Goal: Information Seeking & Learning: Learn about a topic

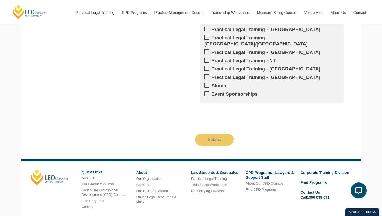
scroll to position [585, 0]
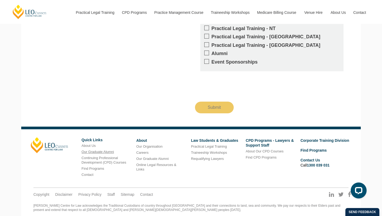
click at [97, 149] on link "Our Graduate Alumni" at bounding box center [97, 151] width 32 height 4
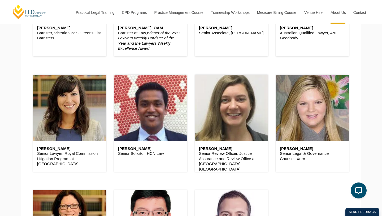
scroll to position [424, 0]
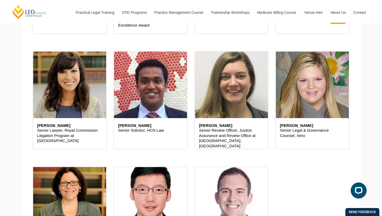
click at [25, 155] on section "Meet some of our graduates The Hon Julia Gillard MP Former Prime Minister of Au…" at bounding box center [191, 17] width 340 height 533
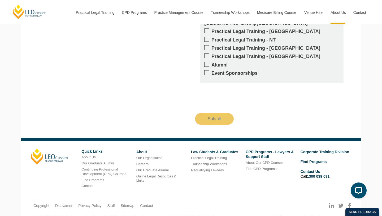
scroll to position [1045, 0]
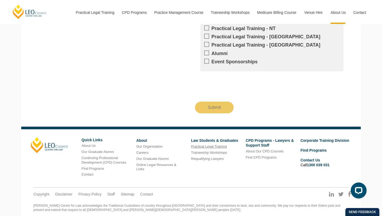
click at [203, 144] on link "Practical Legal Training" at bounding box center [209, 146] width 36 height 4
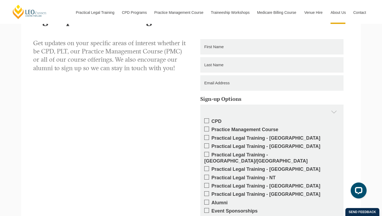
scroll to position [1045, 0]
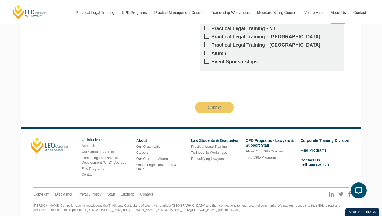
click at [161, 156] on link "Our Graduate Alumni" at bounding box center [152, 158] width 32 height 4
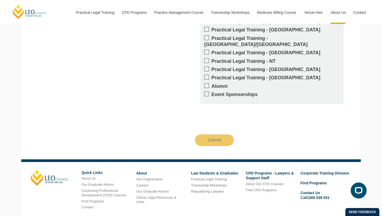
scroll to position [1045, 0]
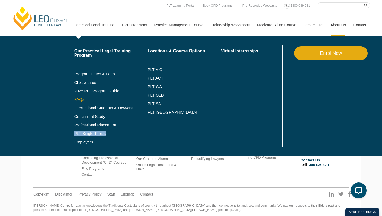
click at [75, 97] on link "FAQs" at bounding box center [111, 99] width 74 height 4
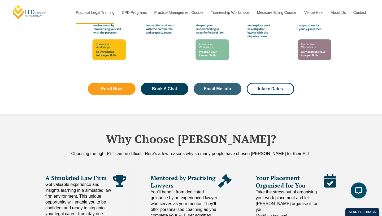
scroll to position [1089, 0]
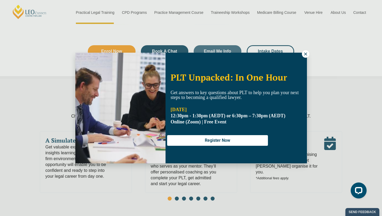
click at [42, 102] on div "PLT Unpacked: In One Hour Get answers to key questions about PLT to help you pl…" at bounding box center [191, 108] width 382 height 216
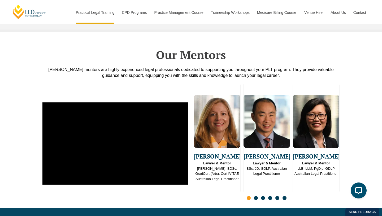
scroll to position [1313, 0]
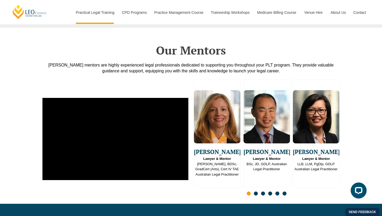
click at [256, 191] on span "Go to slide 2" at bounding box center [256, 193] width 4 height 4
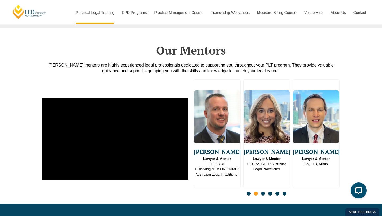
click at [264, 191] on span "Go to slide 3" at bounding box center [263, 193] width 4 height 4
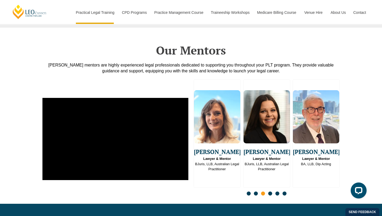
click at [271, 191] on span "Go to slide 4" at bounding box center [270, 193] width 4 height 4
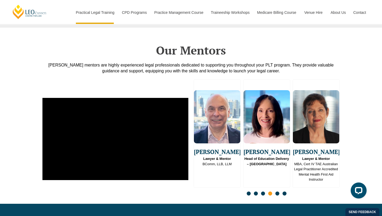
click at [278, 191] on span "Go to slide 5" at bounding box center [278, 193] width 4 height 4
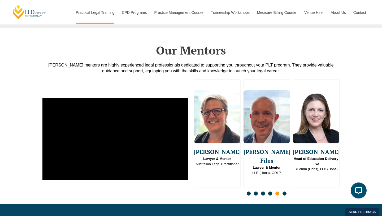
click at [286, 191] on span "Go to slide 6" at bounding box center [285, 193] width 4 height 4
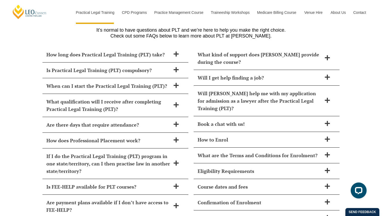
scroll to position [2300, 0]
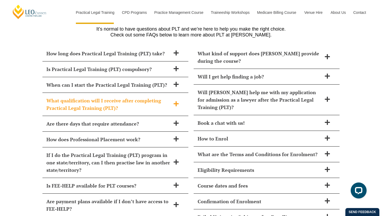
click at [136, 97] on h2 "What qualification will I receive after completing Practical Legal Training (PL…" at bounding box center [108, 104] width 124 height 15
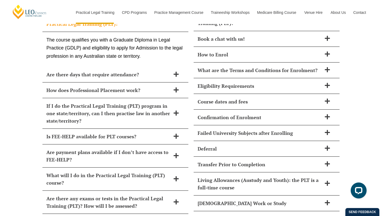
scroll to position [2386, 0]
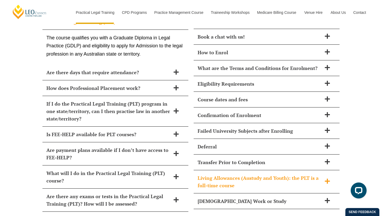
click at [233, 174] on h2 "Living Allowances (Austudy and Youth): the PLT is a full-time course" at bounding box center [260, 181] width 124 height 15
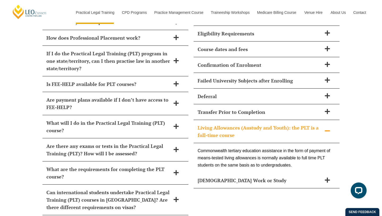
scroll to position [2438, 0]
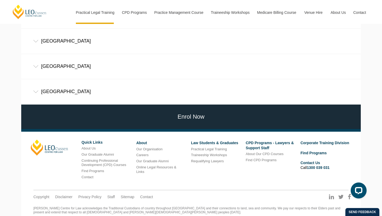
scroll to position [397, 0]
